Goal: Information Seeking & Learning: Learn about a topic

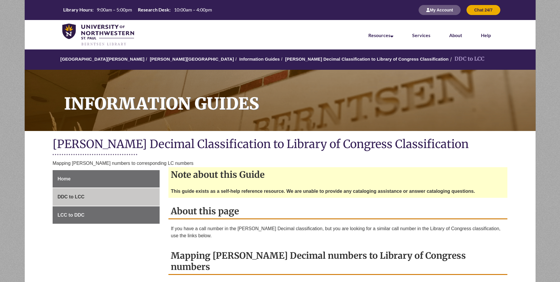
scroll to position [149, 0]
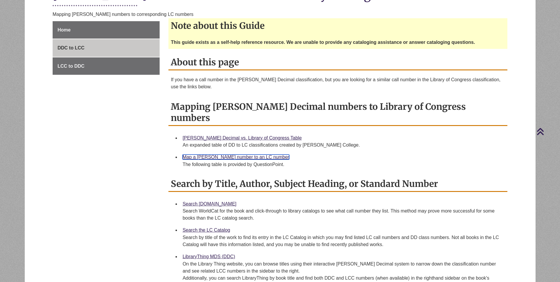
click at [226, 154] on link "Map a [PERSON_NAME] number to an LC number" at bounding box center [236, 156] width 107 height 5
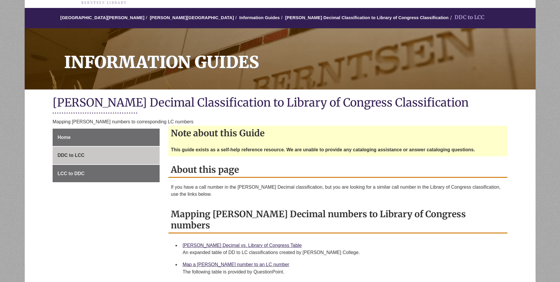
scroll to position [185, 0]
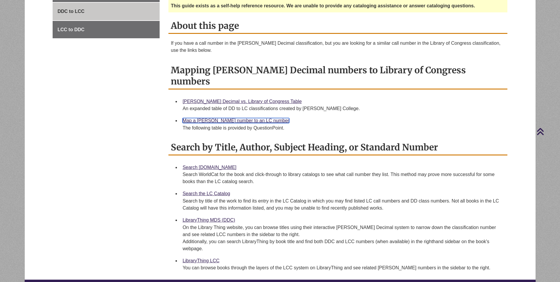
click at [256, 118] on link "Map a [PERSON_NAME] number to an LC number" at bounding box center [236, 120] width 107 height 5
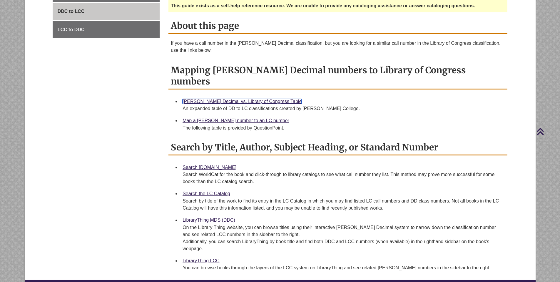
click at [218, 99] on link "[PERSON_NAME] Decimal vs. Library of Congress Table" at bounding box center [242, 101] width 119 height 5
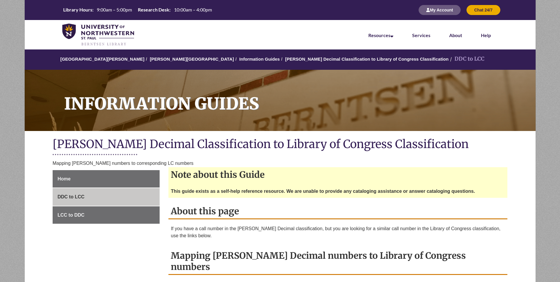
scroll to position [214, 0]
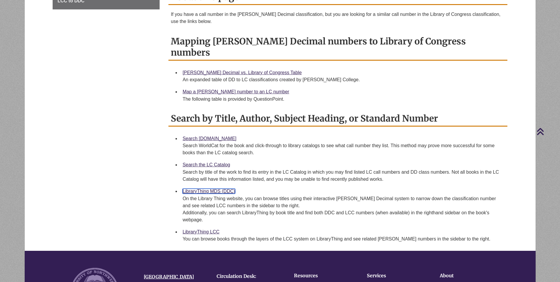
click at [208, 189] on link "LibraryThing MDS (DDC)" at bounding box center [209, 191] width 53 height 5
